Goal: Task Accomplishment & Management: Use online tool/utility

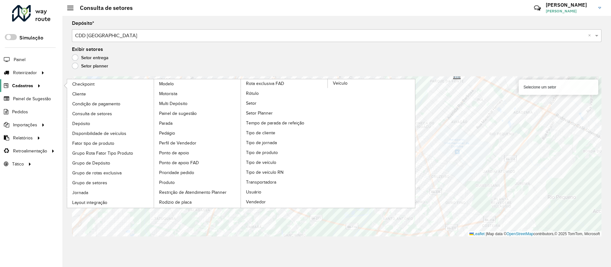
click at [37, 85] on icon at bounding box center [37, 85] width 5 height 10
click at [82, 94] on span "Cliente" at bounding box center [79, 94] width 15 height 7
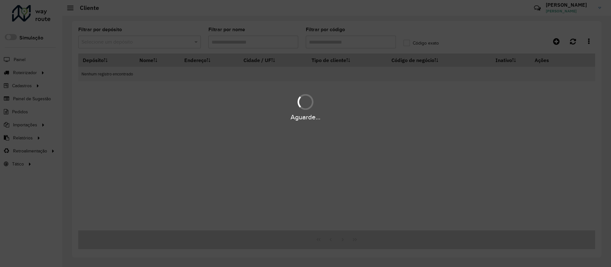
click at [145, 42] on div "Aguarde..." at bounding box center [305, 133] width 611 height 267
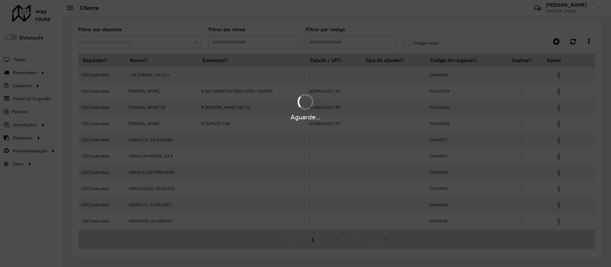
click at [145, 42] on div "Aguarde..." at bounding box center [305, 133] width 611 height 267
click at [145, 42] on hb-app "Aguarde... Pop-up bloqueado! Seu navegador bloqueou automáticamente a abertura …" at bounding box center [305, 133] width 611 height 267
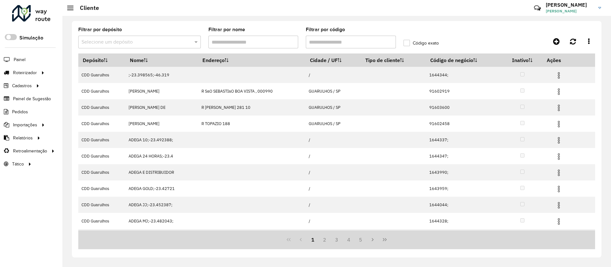
click at [145, 42] on input "text" at bounding box center [132, 42] width 103 height 8
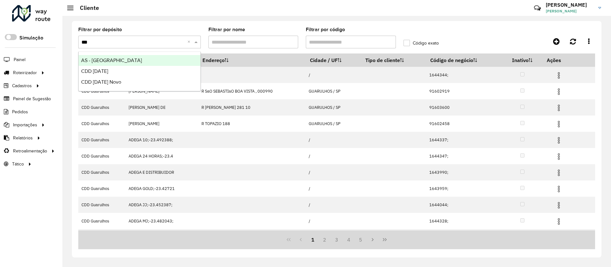
type input "****"
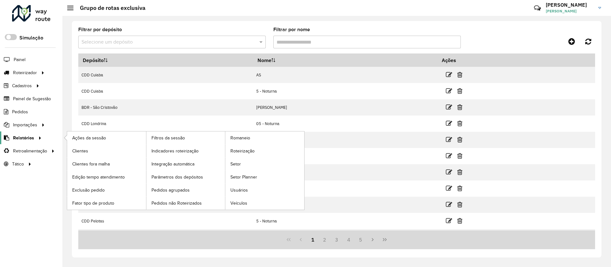
click at [42, 142] on link "Relatórios" at bounding box center [22, 137] width 44 height 13
click at [257, 156] on link "Roteirização" at bounding box center [264, 150] width 79 height 13
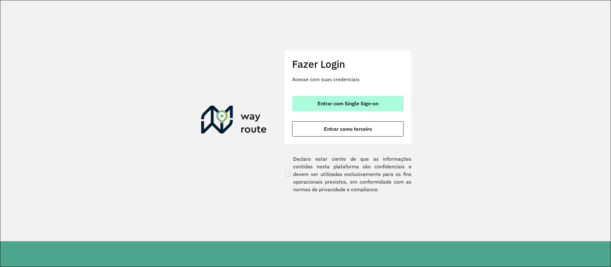
click at [313, 105] on button "Entrar com Single Sign-on" at bounding box center [347, 103] width 111 height 15
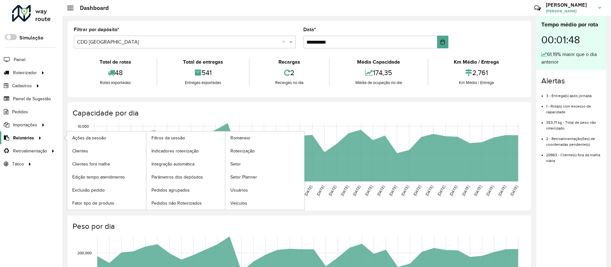
click at [31, 141] on span "Relatórios" at bounding box center [23, 138] width 21 height 7
click at [262, 152] on link "Roteirização" at bounding box center [264, 150] width 79 height 13
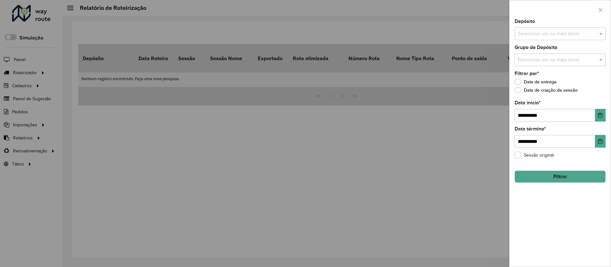
click at [577, 31] on input "text" at bounding box center [556, 34] width 81 height 8
type input "****"
click at [556, 73] on div "CDD Blumenau" at bounding box center [560, 76] width 90 height 11
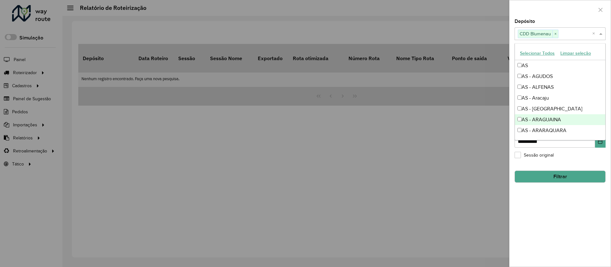
click at [572, 13] on div at bounding box center [559, 9] width 101 height 19
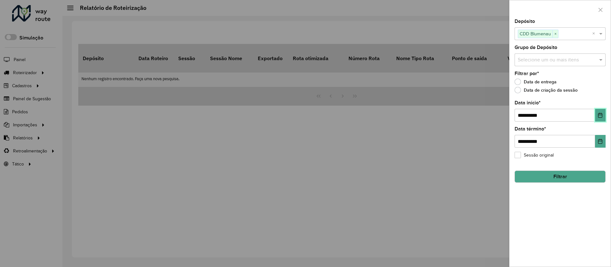
click at [599, 117] on icon "Choose Date" at bounding box center [600, 115] width 5 height 5
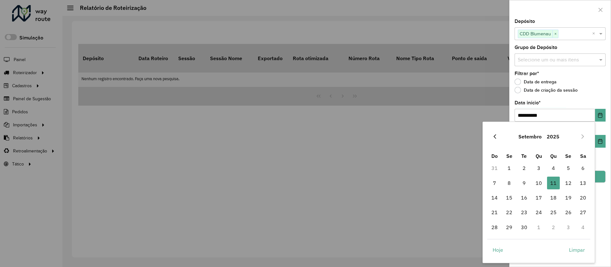
click at [495, 135] on icon "Previous Month" at bounding box center [494, 136] width 3 height 4
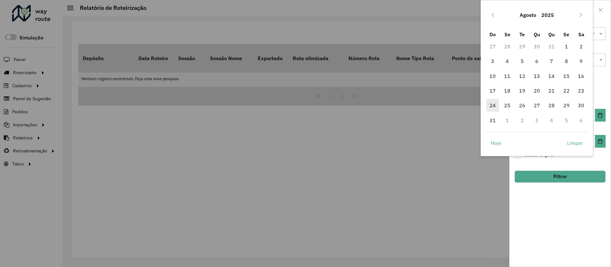
click at [495, 105] on span "24" at bounding box center [492, 105] width 13 height 13
type input "**********"
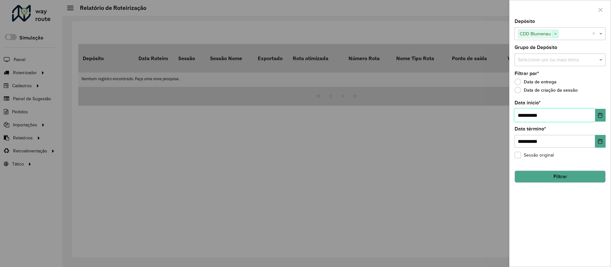
click at [554, 36] on span "×" at bounding box center [555, 34] width 6 height 8
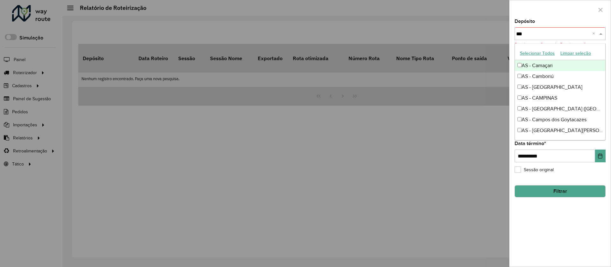
type input "****"
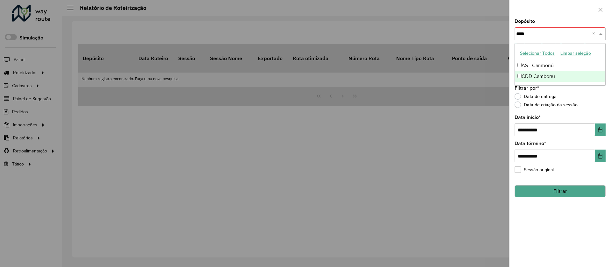
click at [549, 76] on div "CDD Camboriú" at bounding box center [560, 76] width 90 height 11
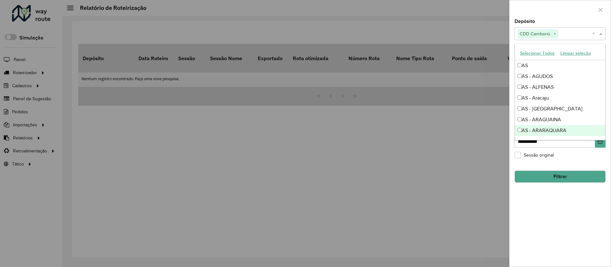
click at [561, 174] on button "Filtrar" at bounding box center [559, 177] width 91 height 12
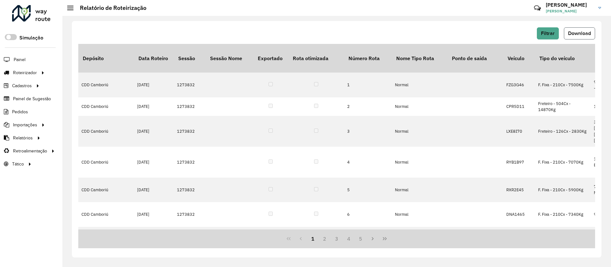
click at [577, 35] on span "Download" at bounding box center [579, 33] width 23 height 5
click at [589, 36] on span "Download" at bounding box center [579, 33] width 23 height 5
